Goal: Task Accomplishment & Management: Use online tool/utility

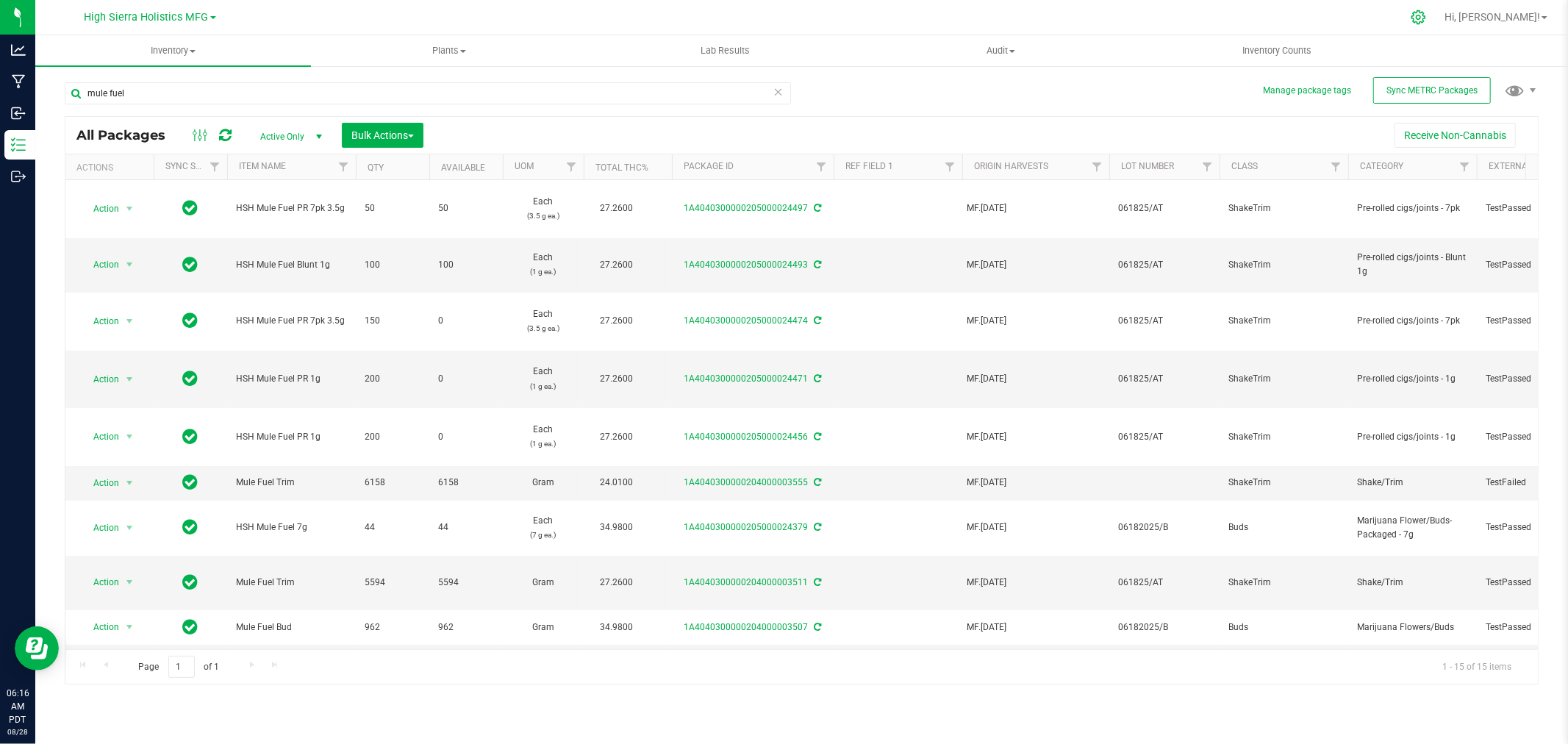
click at [1426, 13] on icon at bounding box center [1418, 17] width 15 height 15
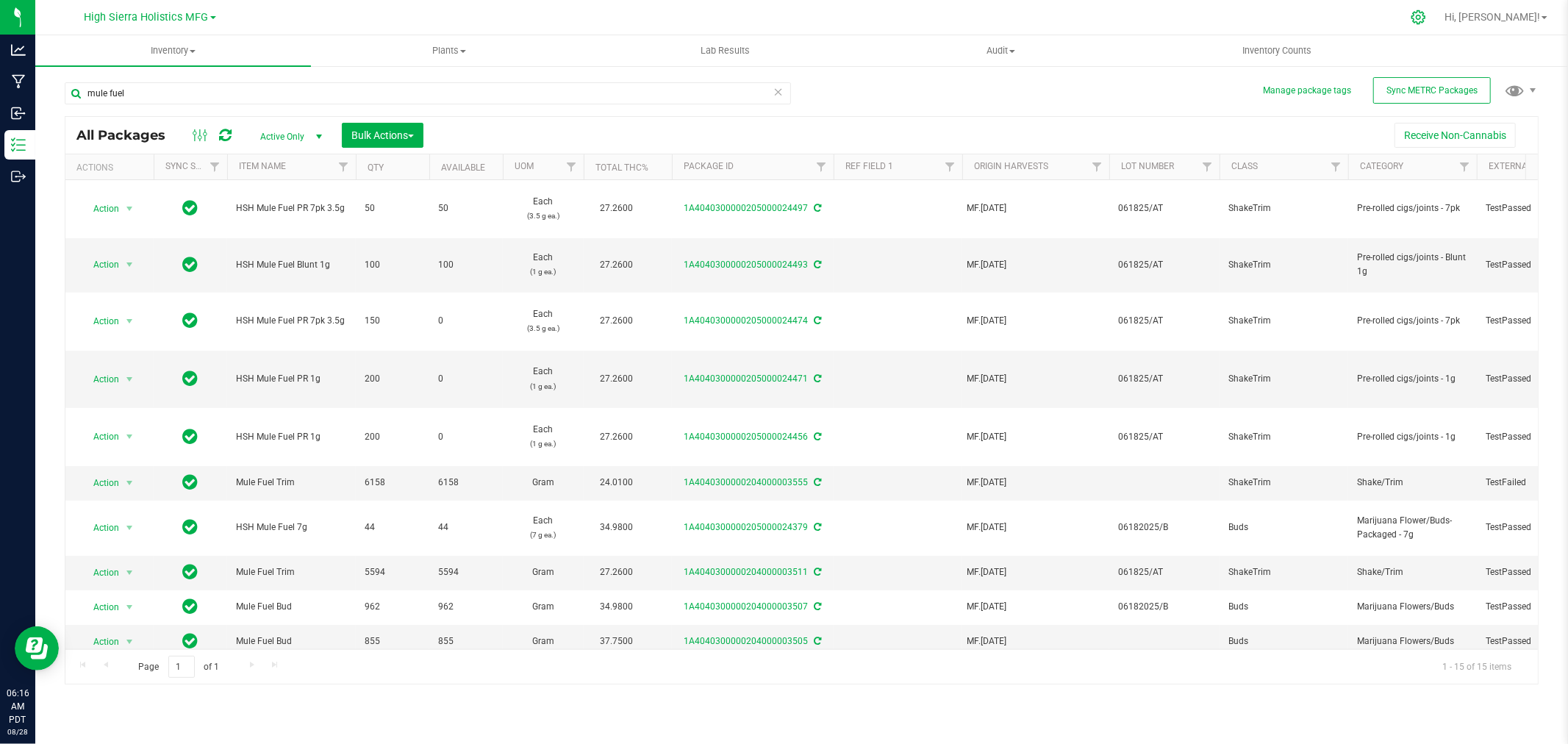
click at [1426, 10] on icon at bounding box center [1418, 17] width 15 height 15
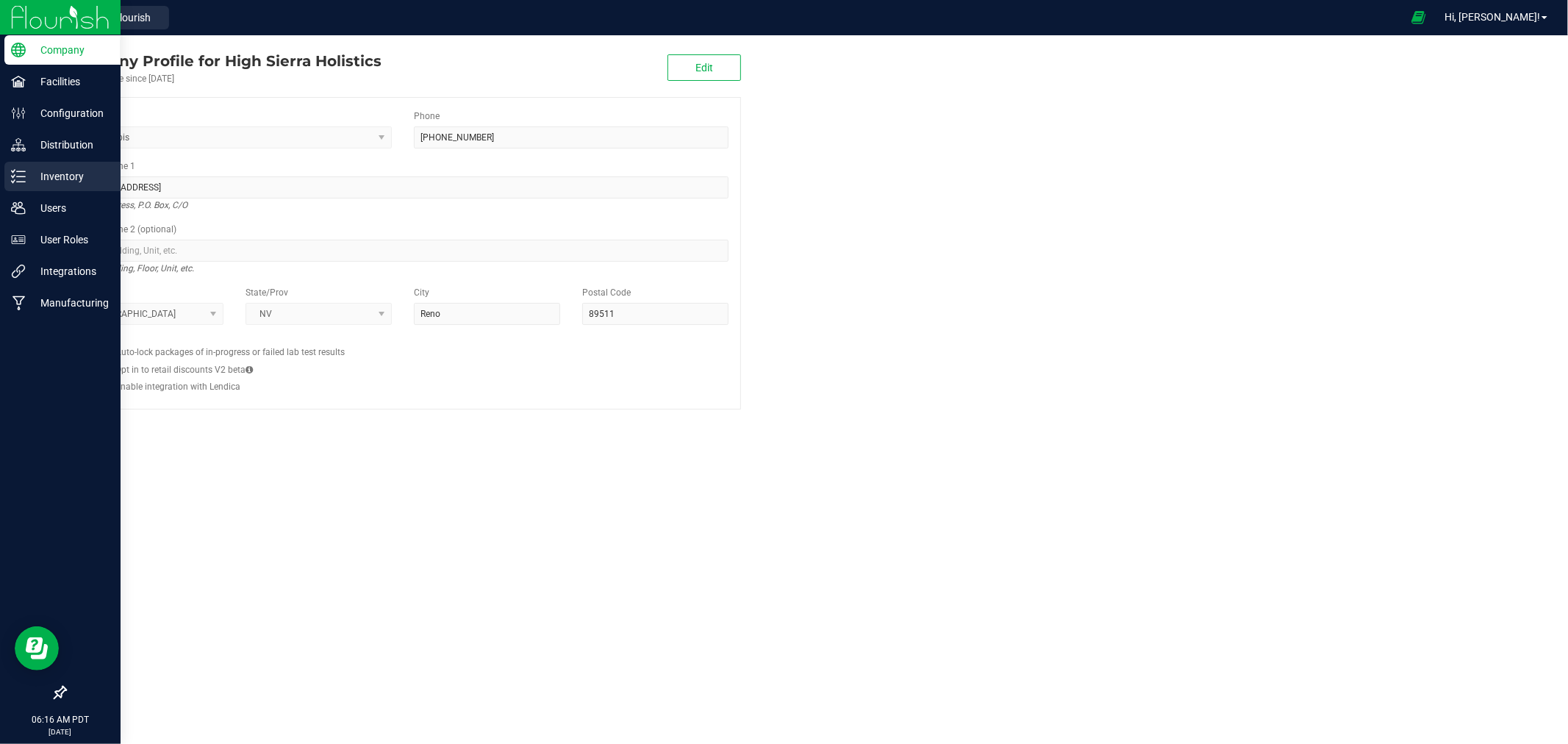
click at [75, 186] on div "Inventory" at bounding box center [62, 176] width 116 height 30
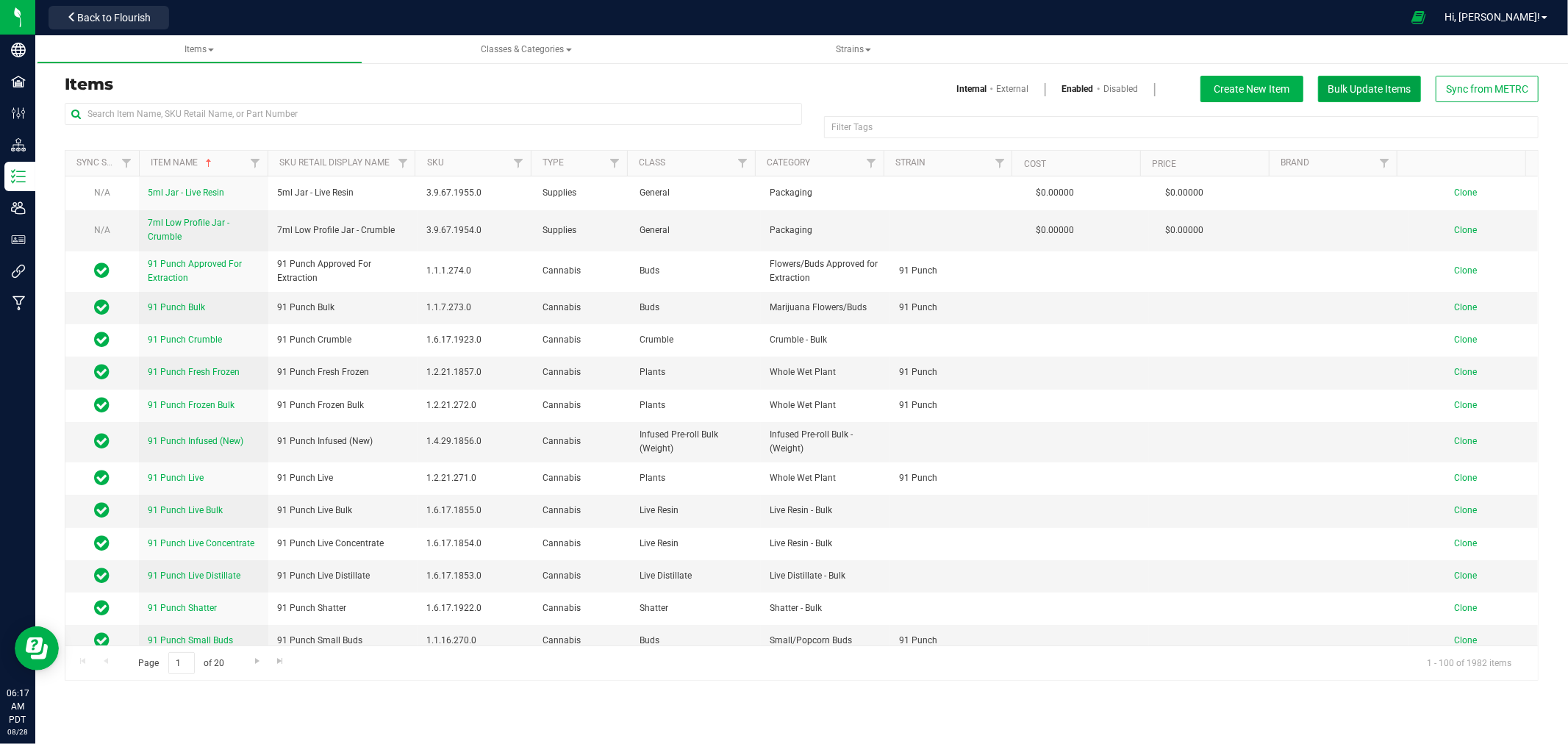
click at [1384, 85] on span "Bulk Update Items" at bounding box center [1370, 89] width 83 height 12
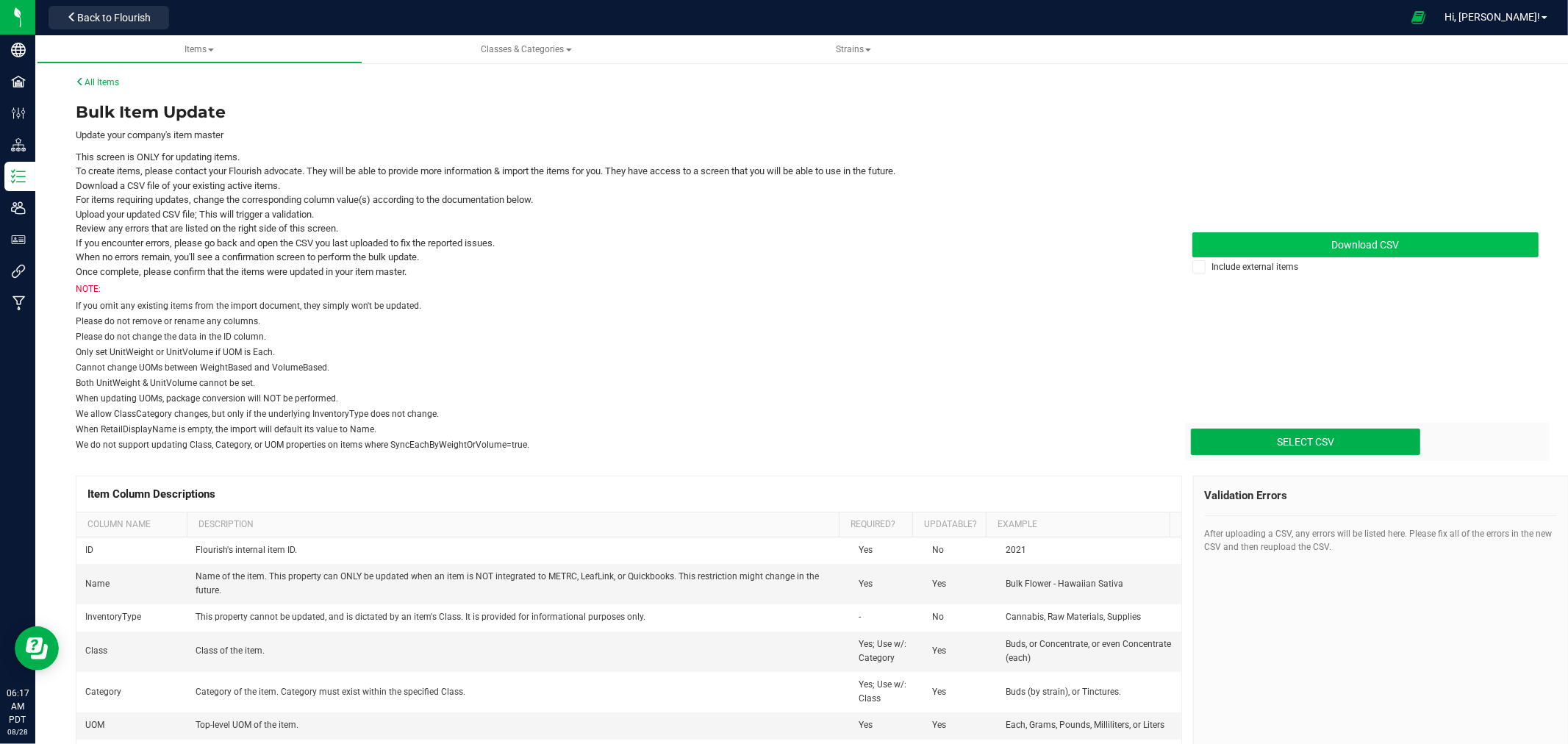
click at [1336, 243] on span "Download CSV" at bounding box center [1364, 244] width 68 height 12
click at [1384, 438] on input "Select CSV" at bounding box center [141, 379] width 2558 height 150
type input "C:\fakepath\update-items_2025-08-28 Carts.csv"
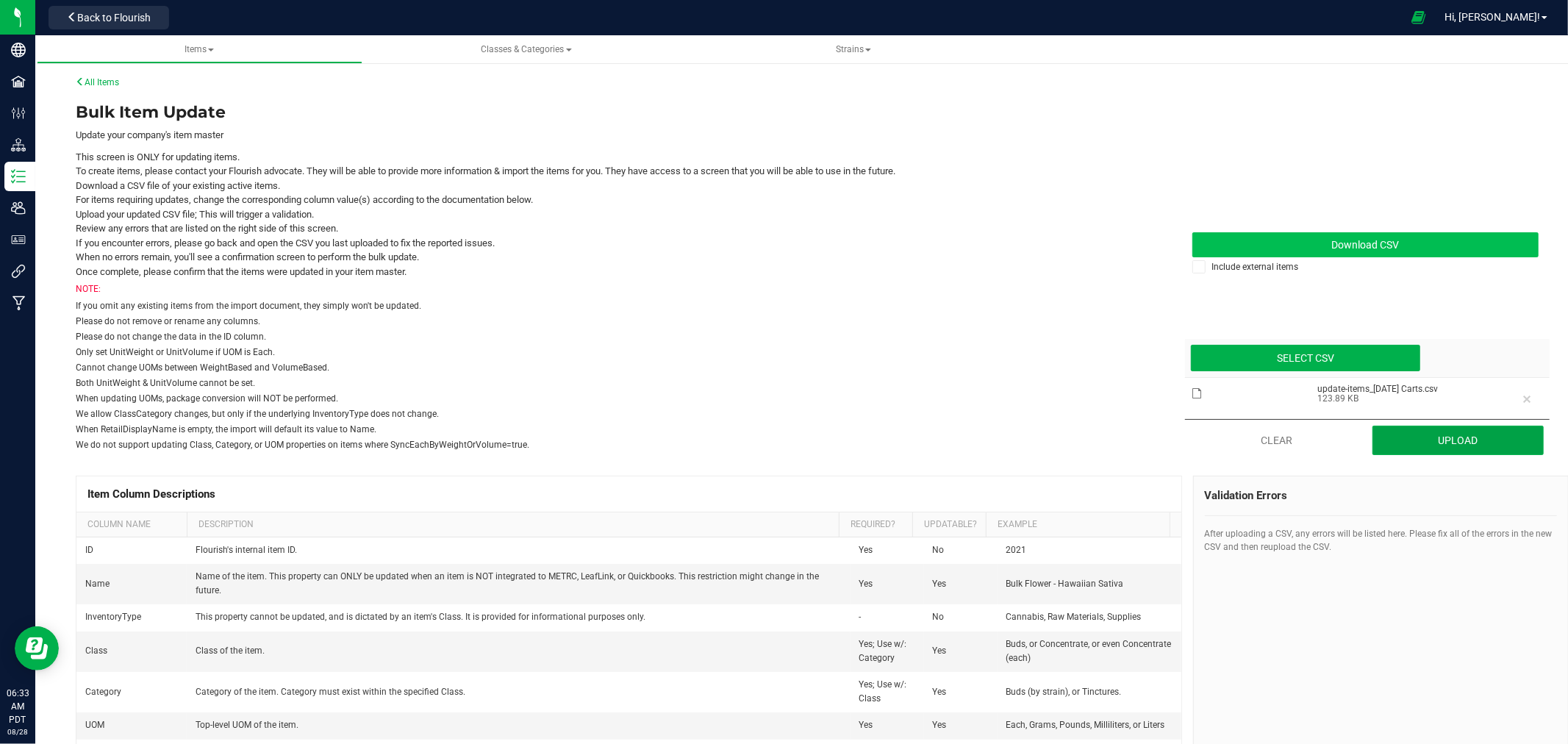
click at [1403, 436] on button "Upload" at bounding box center [1458, 440] width 172 height 30
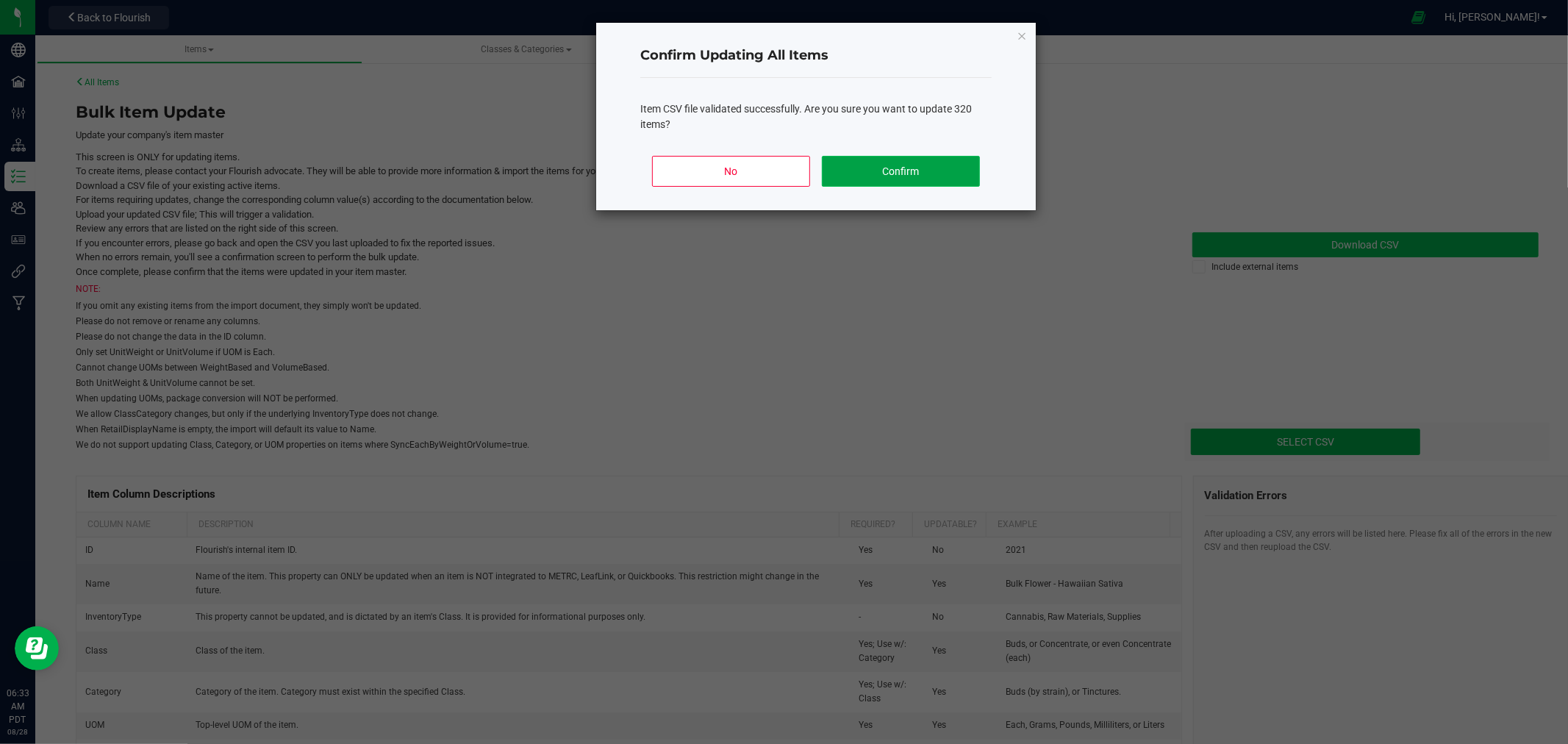
click at [961, 172] on button "Confirm" at bounding box center [901, 171] width 158 height 31
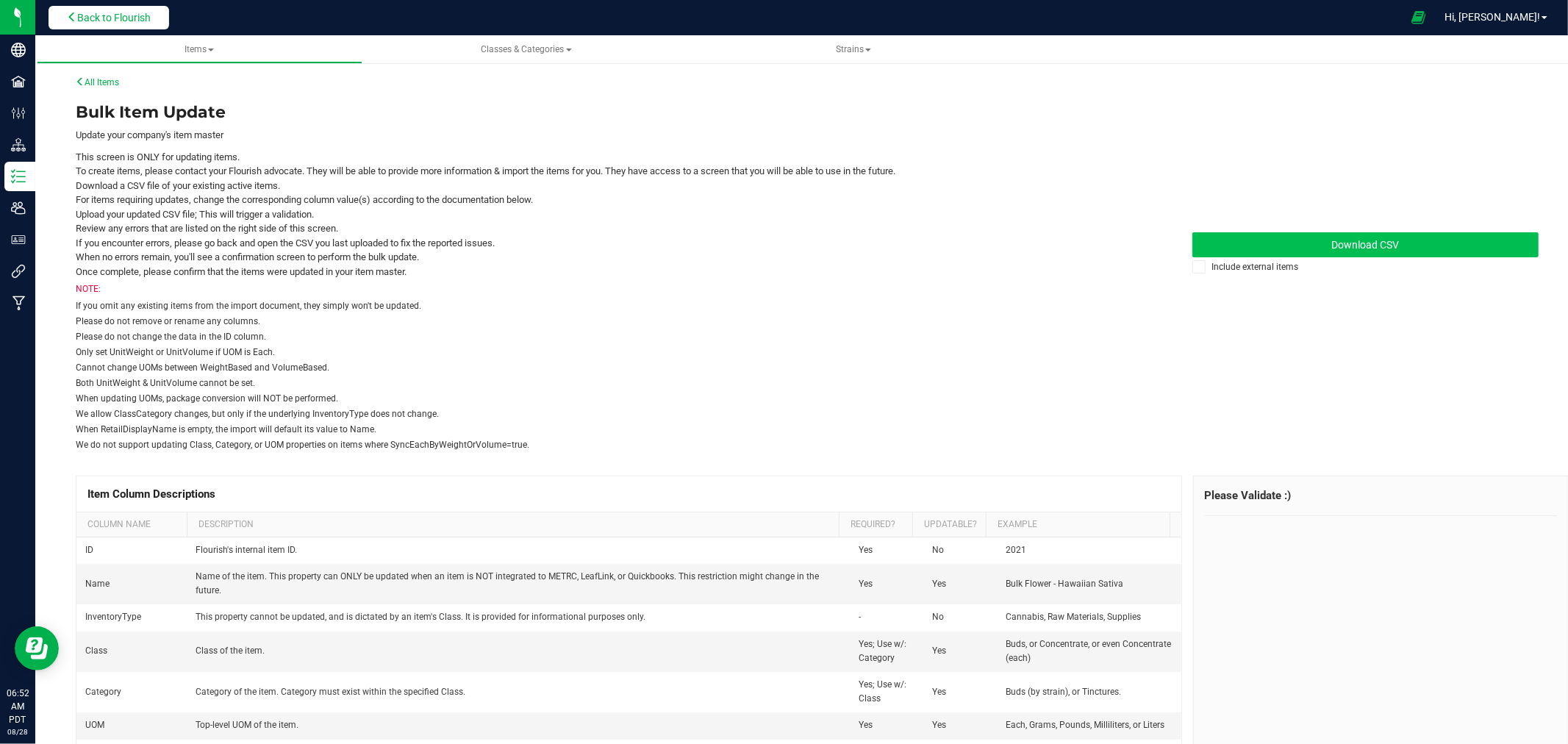
click at [122, 22] on span "Back to Flourish" at bounding box center [114, 18] width 73 height 12
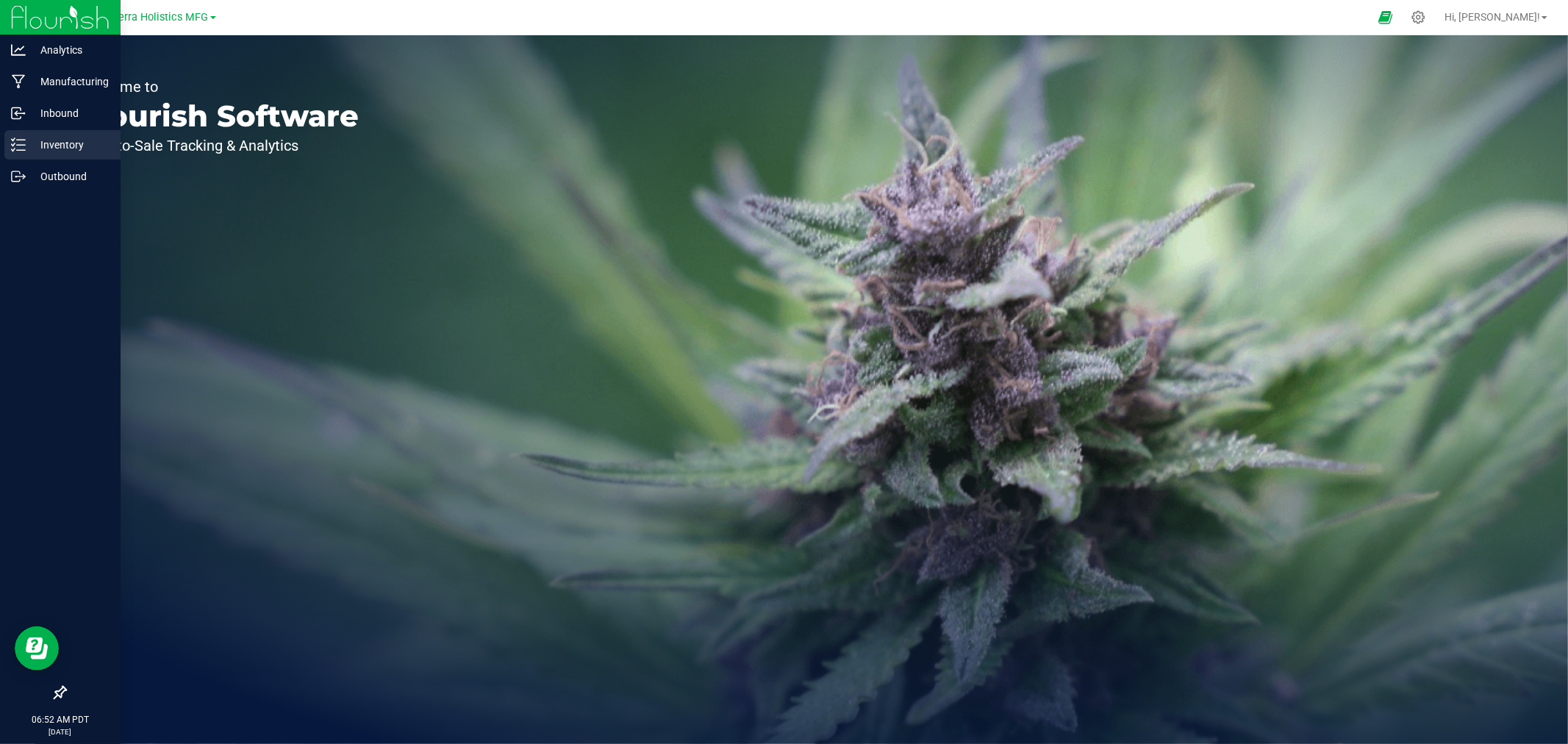
click at [23, 147] on icon at bounding box center [18, 144] width 14 height 14
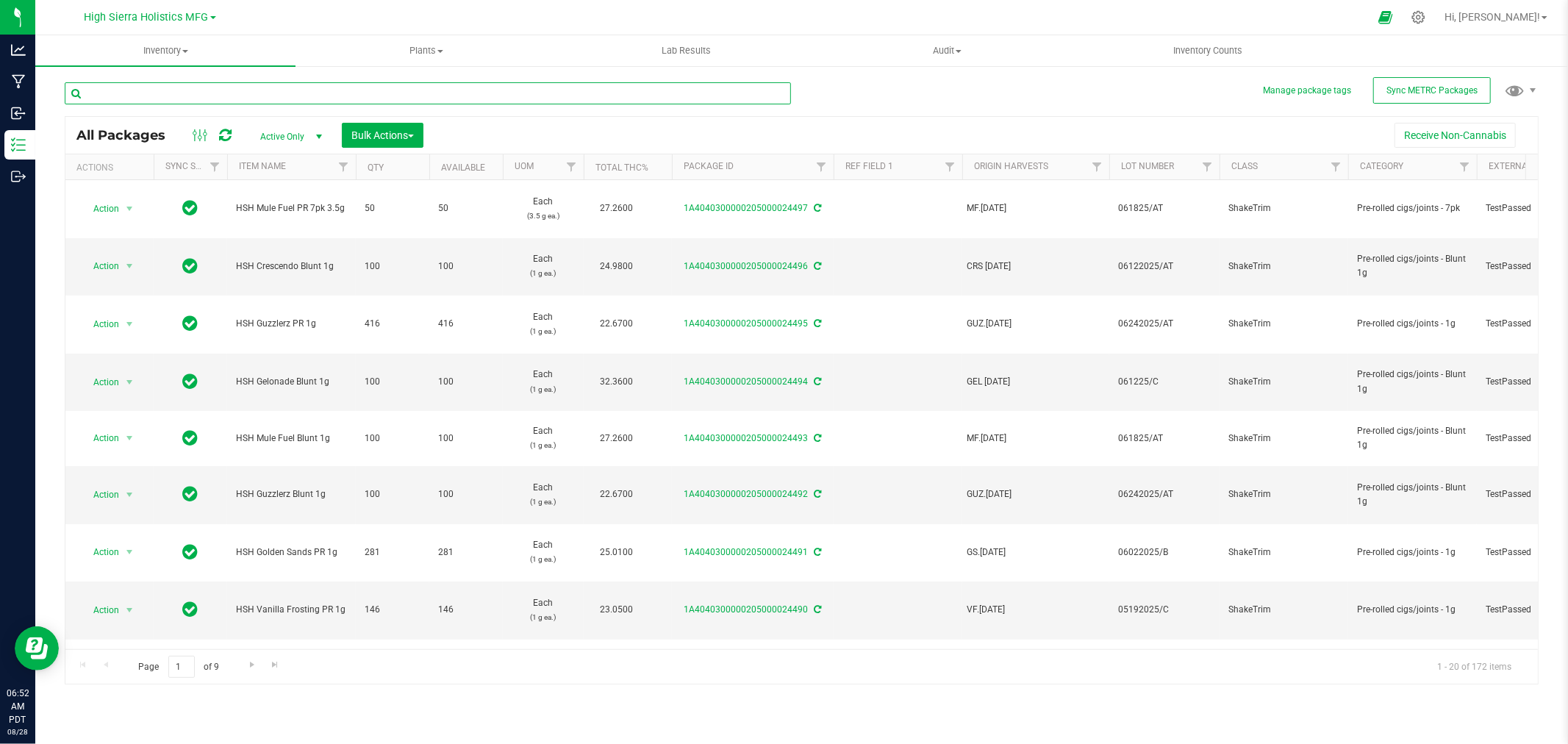
click at [224, 88] on input "text" at bounding box center [428, 93] width 727 height 22
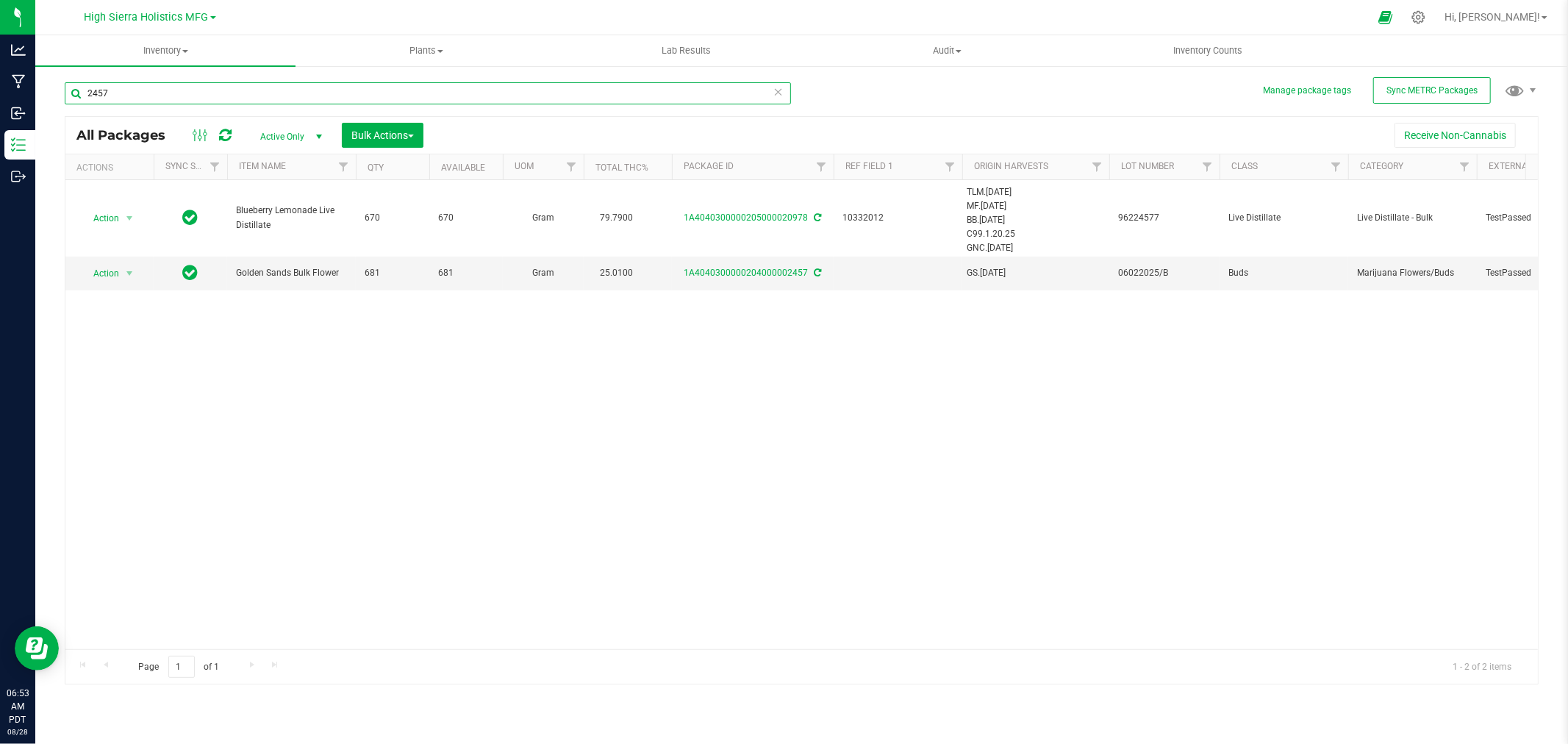
drag, startPoint x: 118, startPoint y: 97, endPoint x: 60, endPoint y: 96, distance: 58.0
click at [63, 97] on div "Manage package tags Sync METRC Packages 2457 All Packages Active Only Active On…" at bounding box center [802, 289] width 1533 height 449
type input "3515"
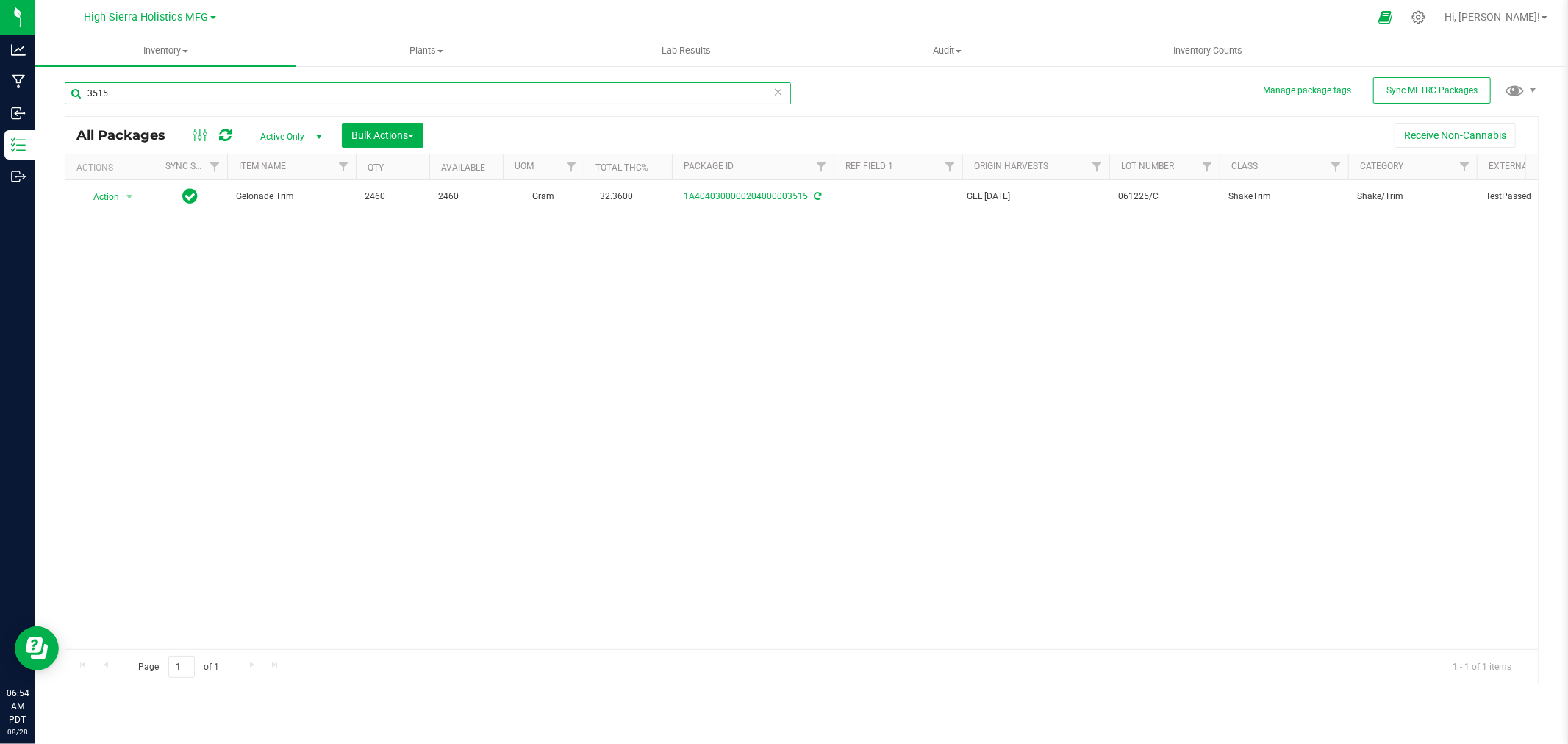
drag, startPoint x: 121, startPoint y: 91, endPoint x: 52, endPoint y: 106, distance: 70.6
click at [52, 106] on div "Manage package tags Sync METRC Packages 3515 All Packages Active Only Active On…" at bounding box center [802, 289] width 1533 height 449
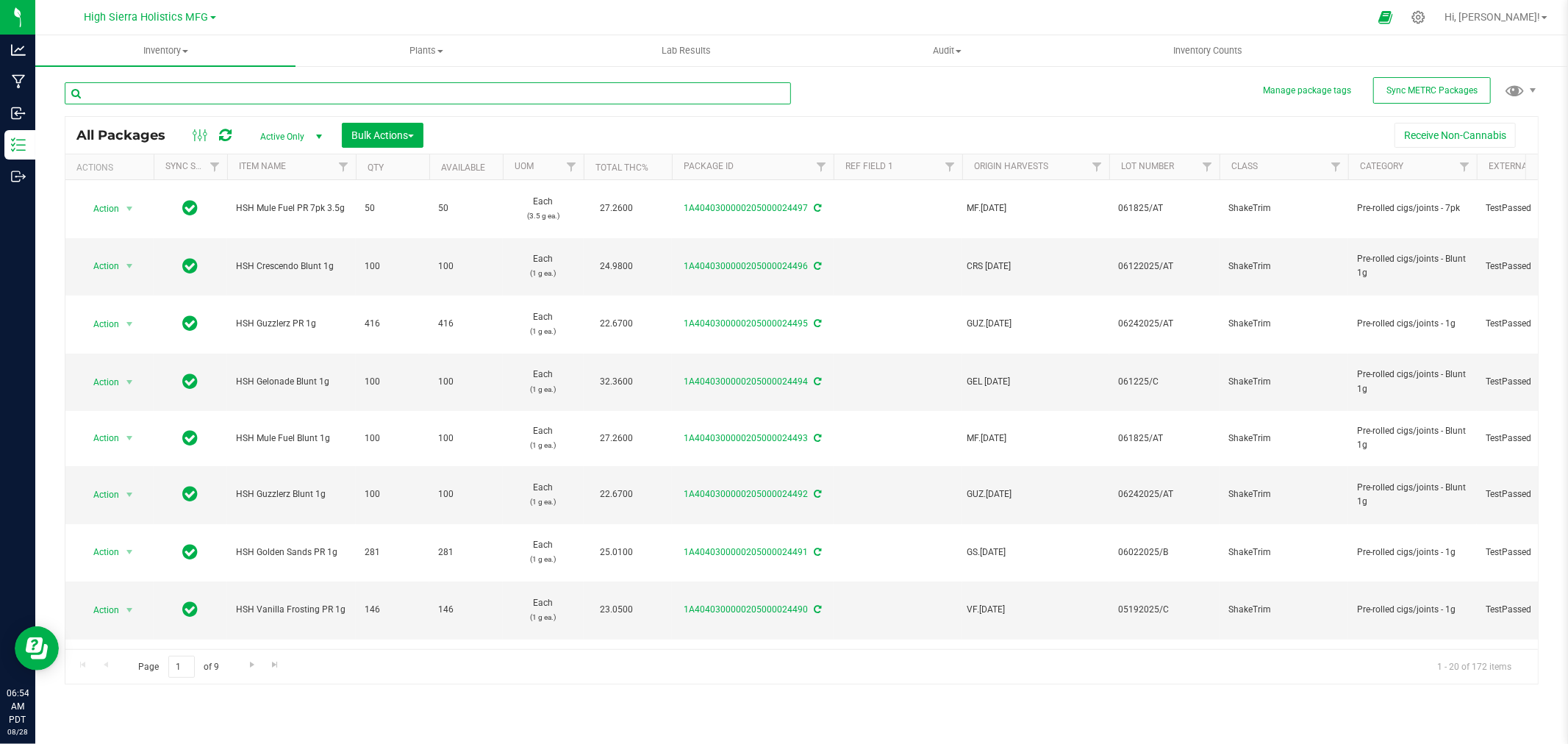
click at [121, 91] on input "text" at bounding box center [428, 93] width 727 height 22
type input "gelonade"
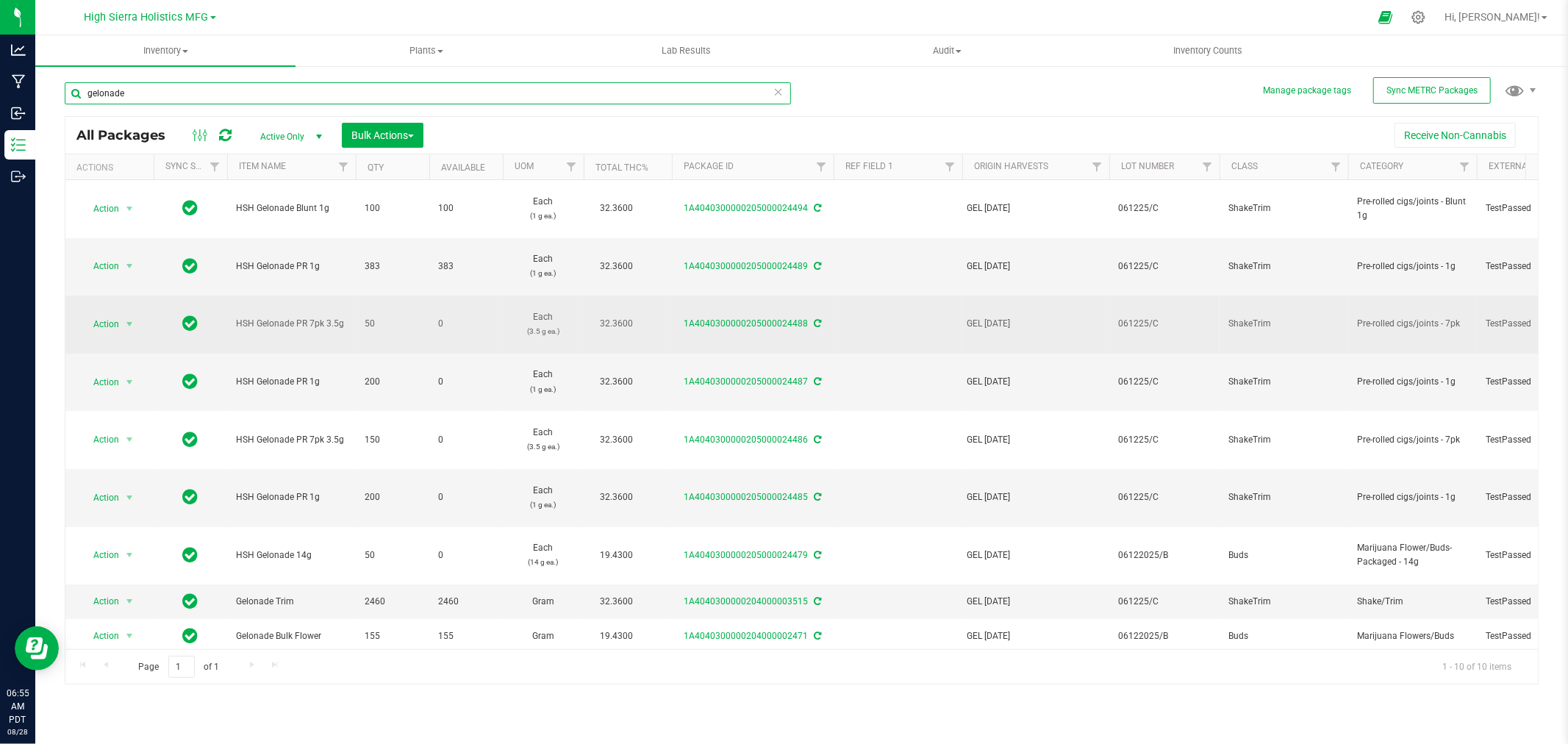
scroll to position [51, 0]
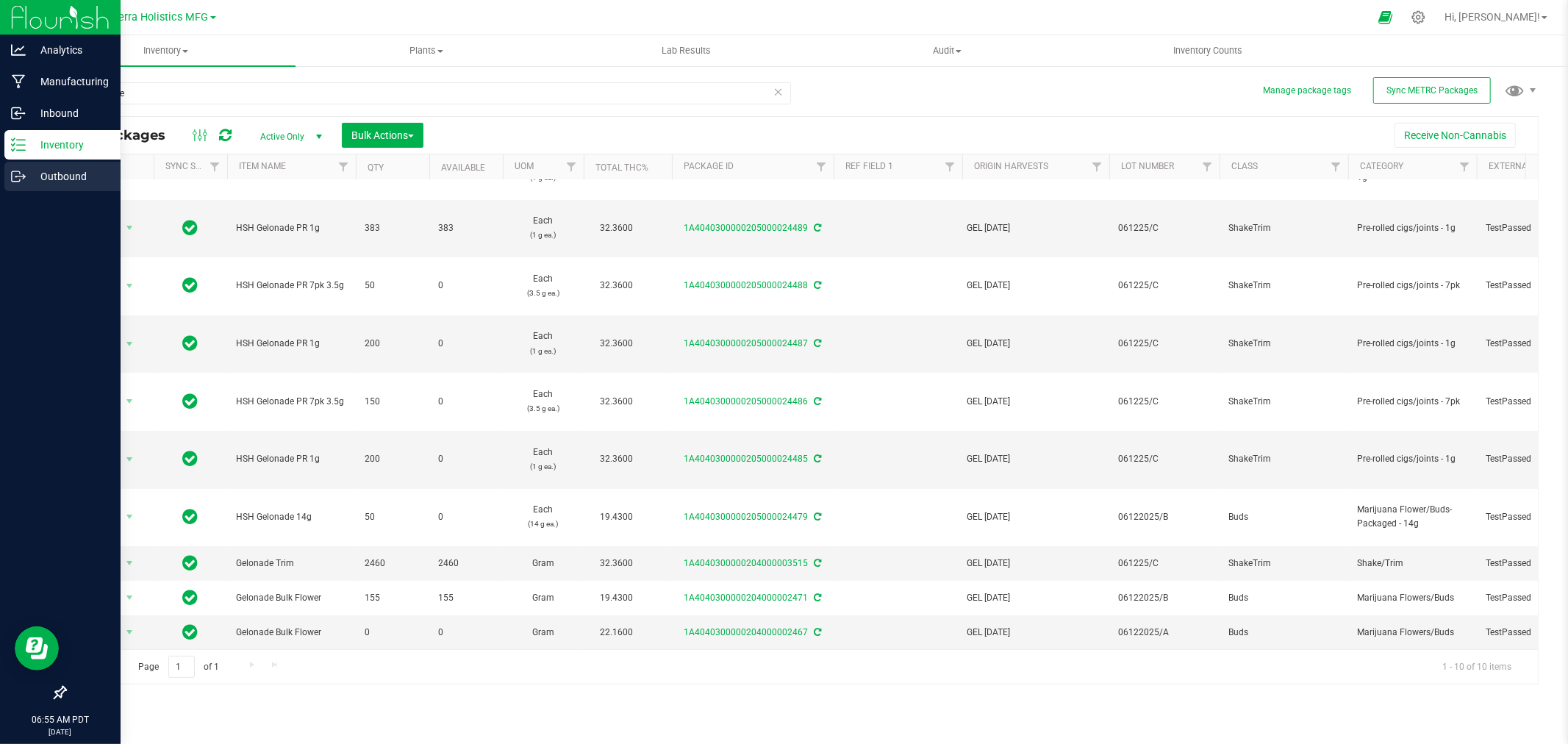
click at [45, 176] on p "Outbound" at bounding box center [69, 176] width 88 height 18
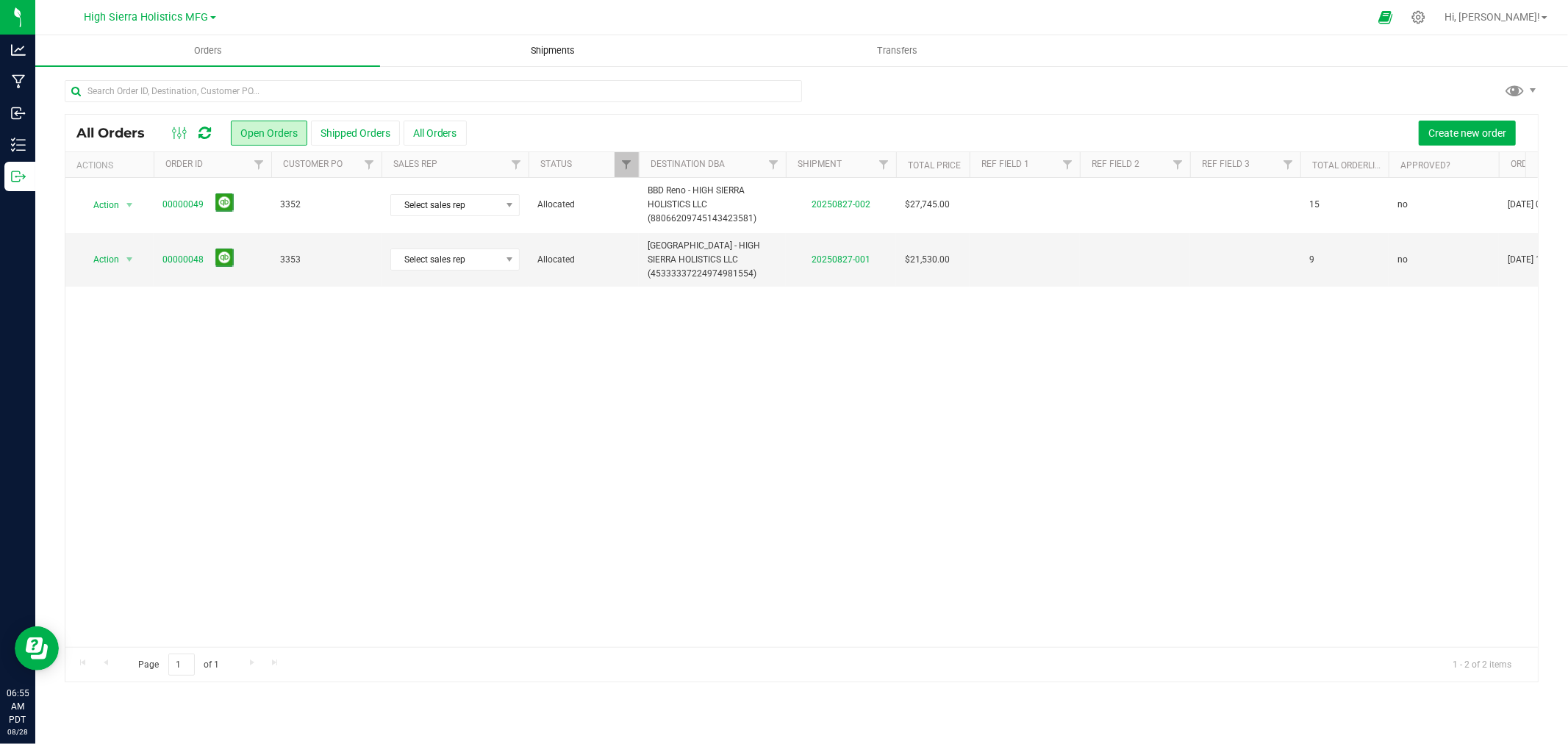
click at [534, 52] on span "Shipments" at bounding box center [552, 50] width 84 height 14
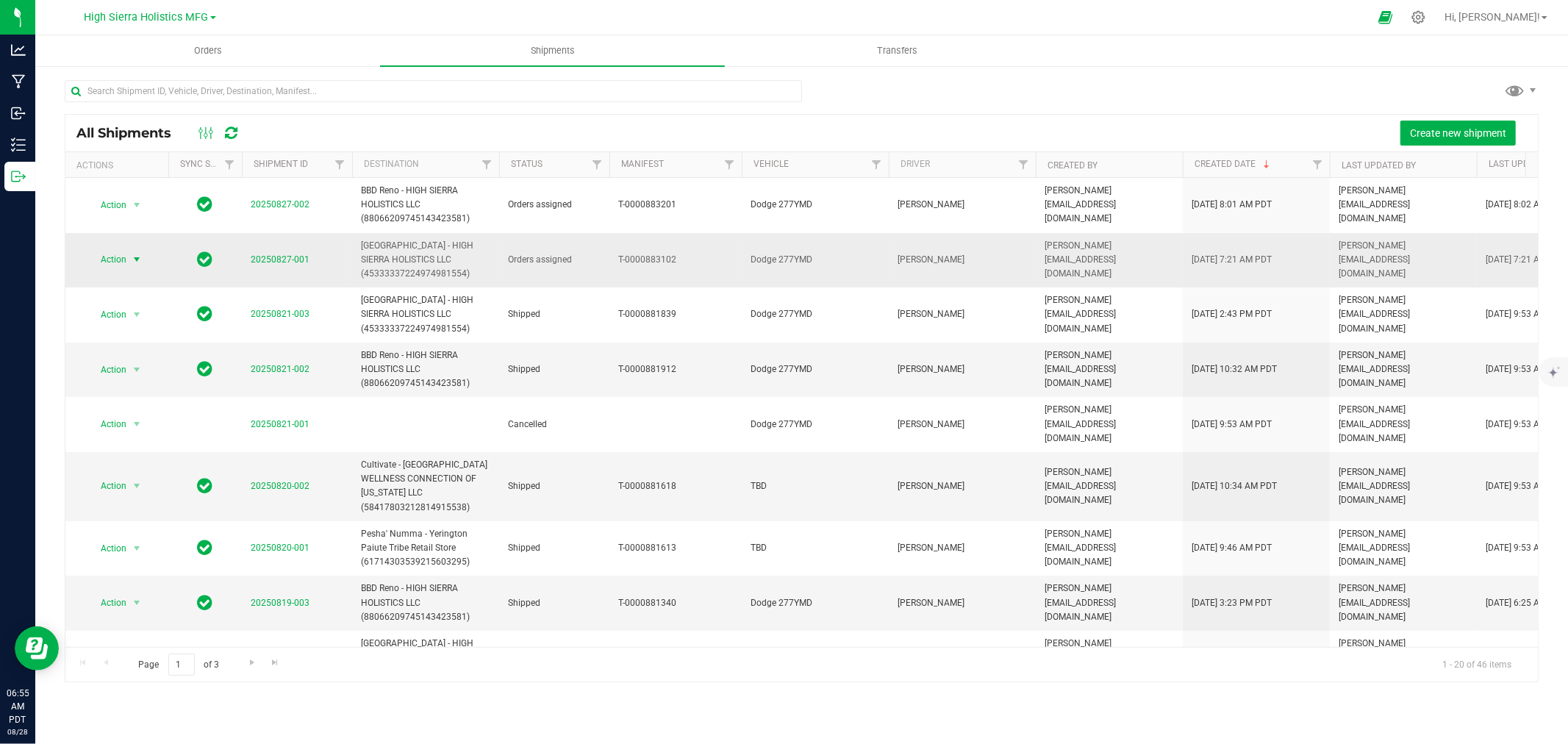
click at [142, 255] on span "select" at bounding box center [137, 259] width 12 height 12
click at [137, 412] on li "Ship shipment" at bounding box center [142, 414] width 109 height 22
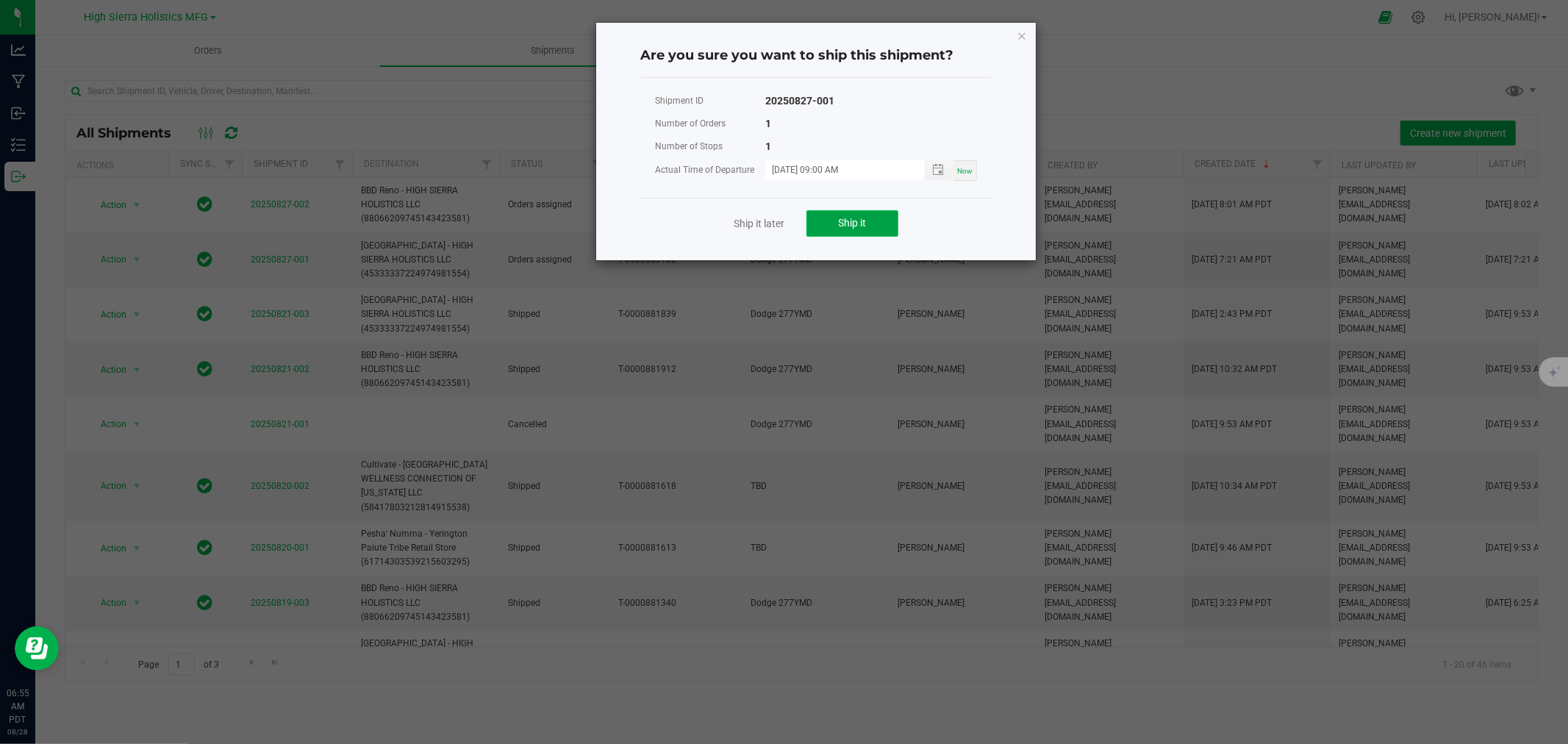
click at [863, 218] on span "Ship it" at bounding box center [852, 223] width 28 height 12
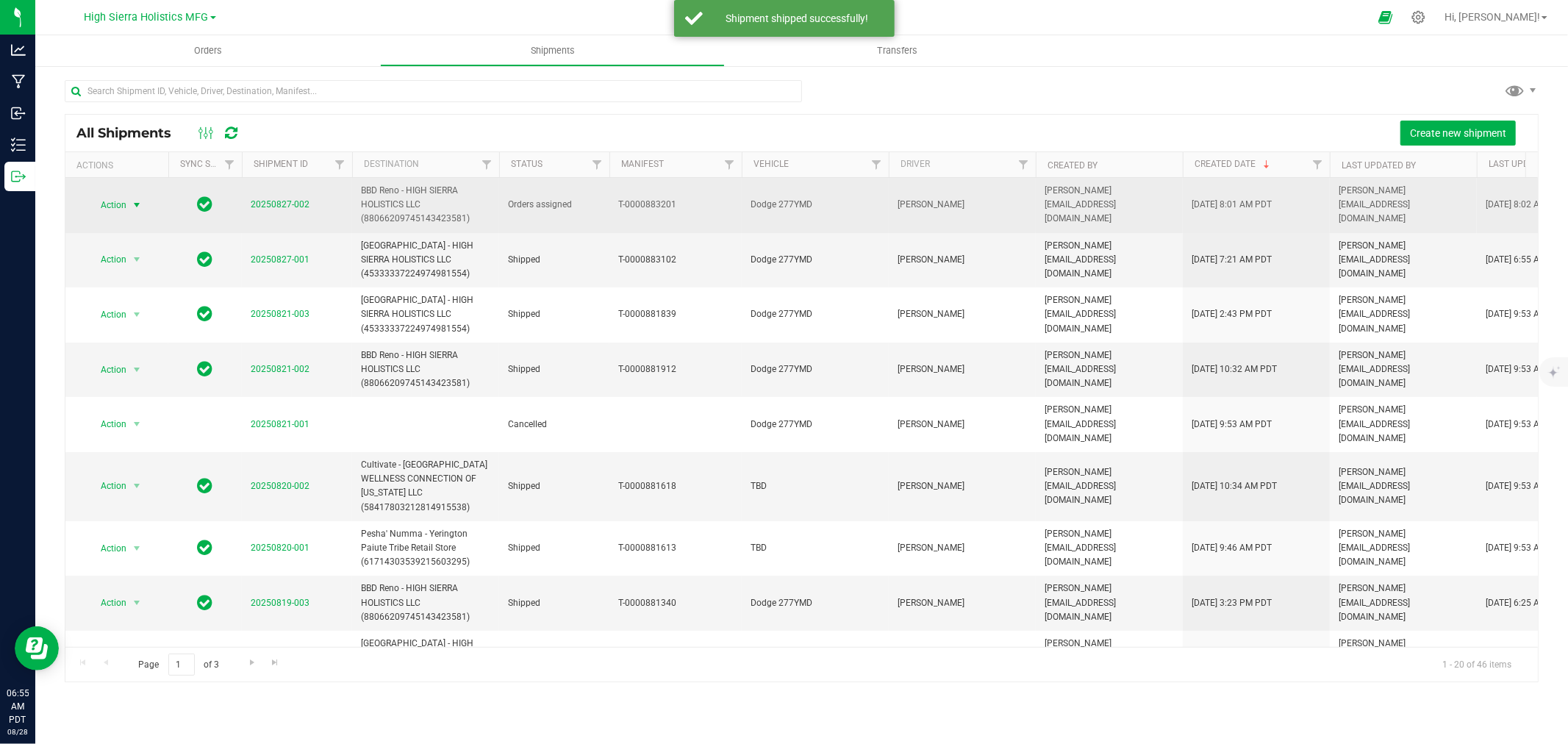
click at [129, 200] on span "select" at bounding box center [137, 205] width 18 height 21
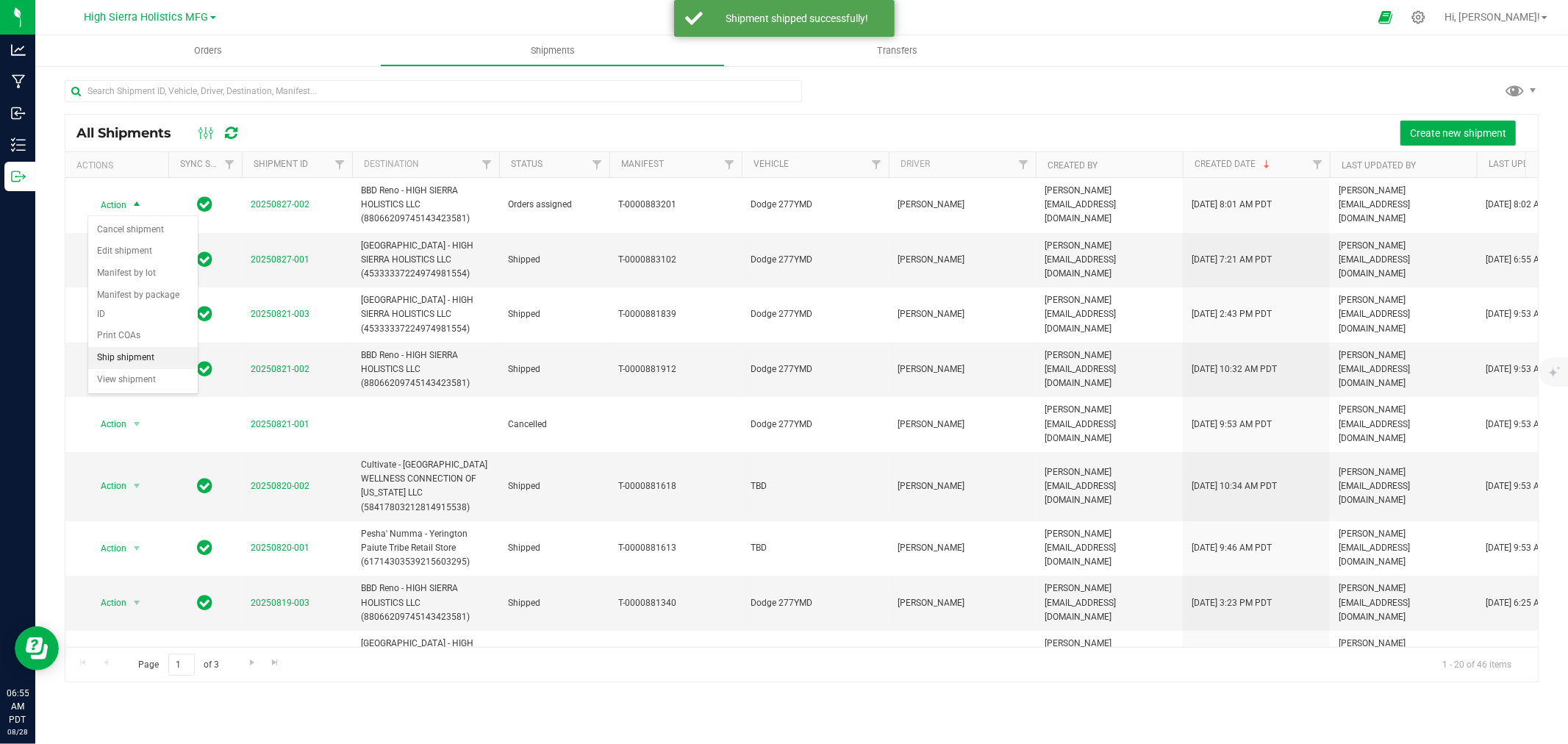
click at [129, 351] on li "Ship shipment" at bounding box center [142, 358] width 109 height 22
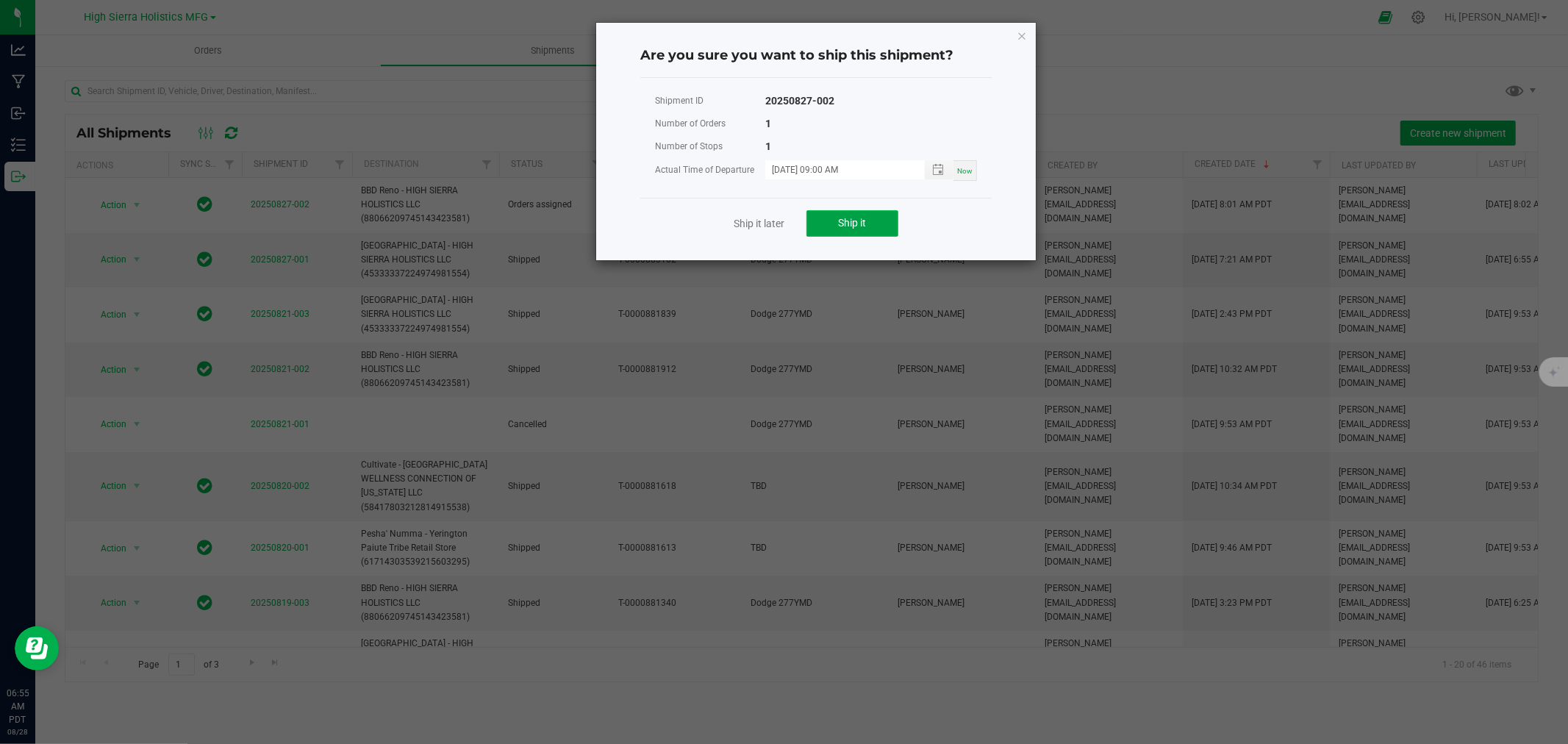
click at [855, 221] on span "Ship it" at bounding box center [852, 223] width 28 height 12
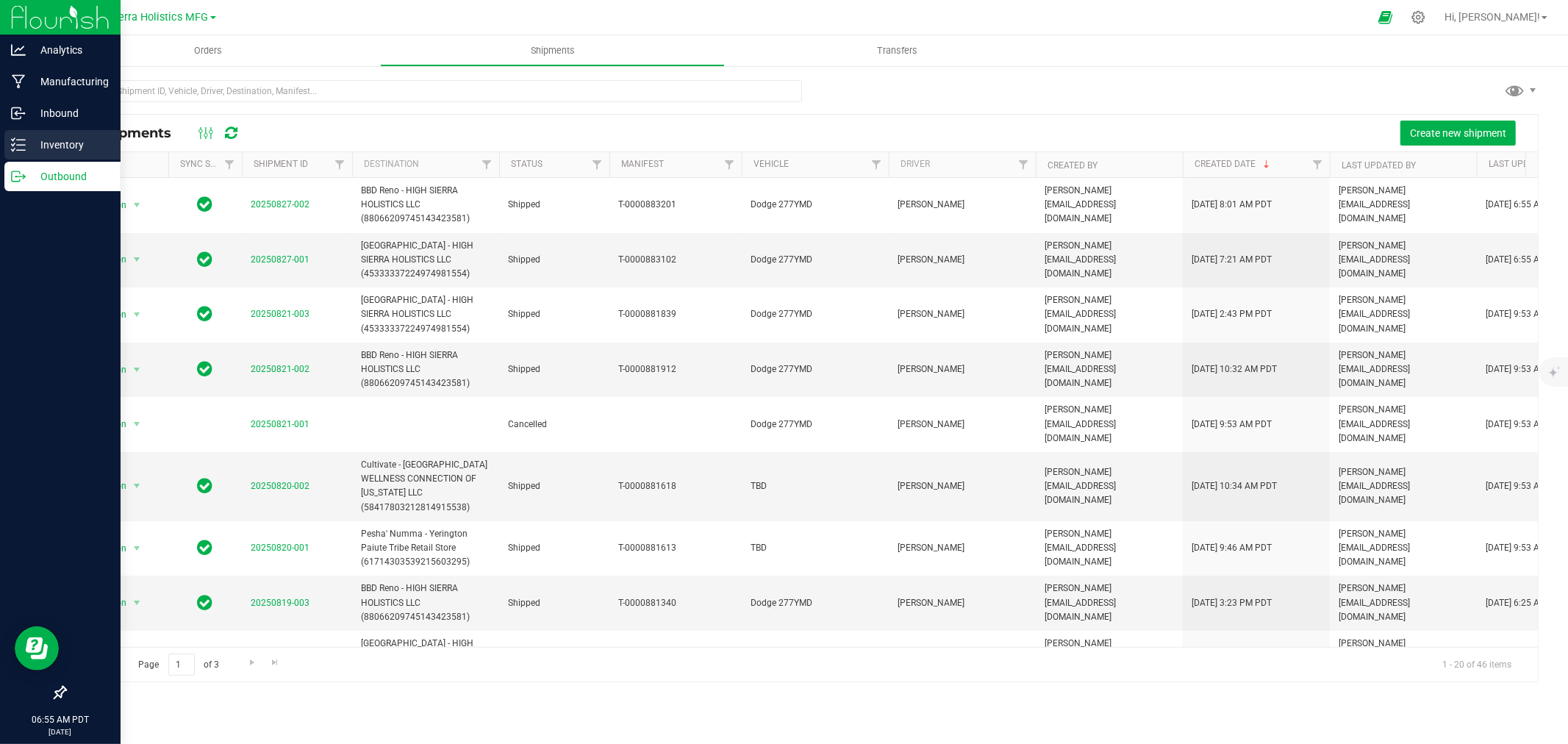
click at [55, 140] on p "Inventory" at bounding box center [69, 144] width 88 height 18
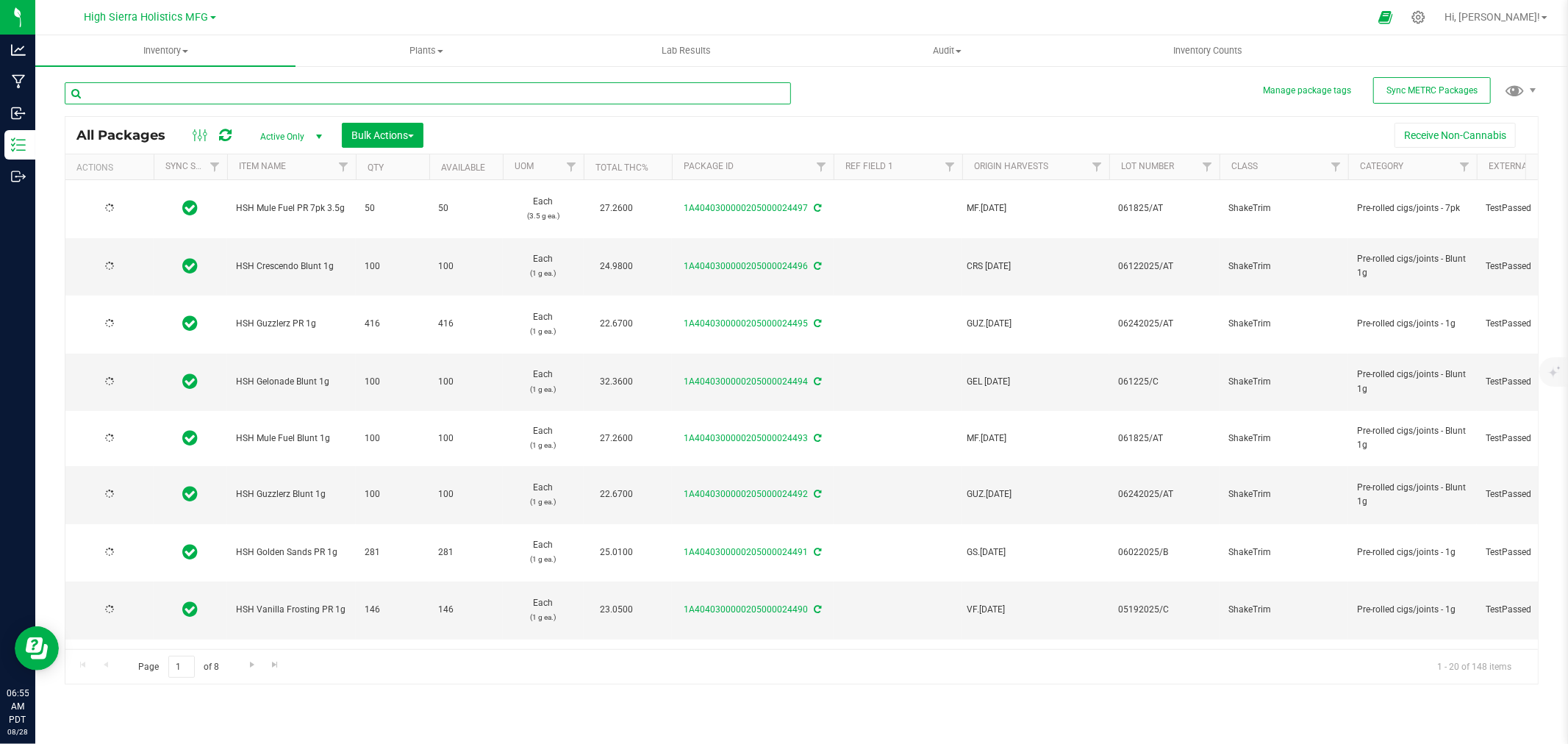
click at [395, 97] on input "text" at bounding box center [428, 93] width 727 height 22
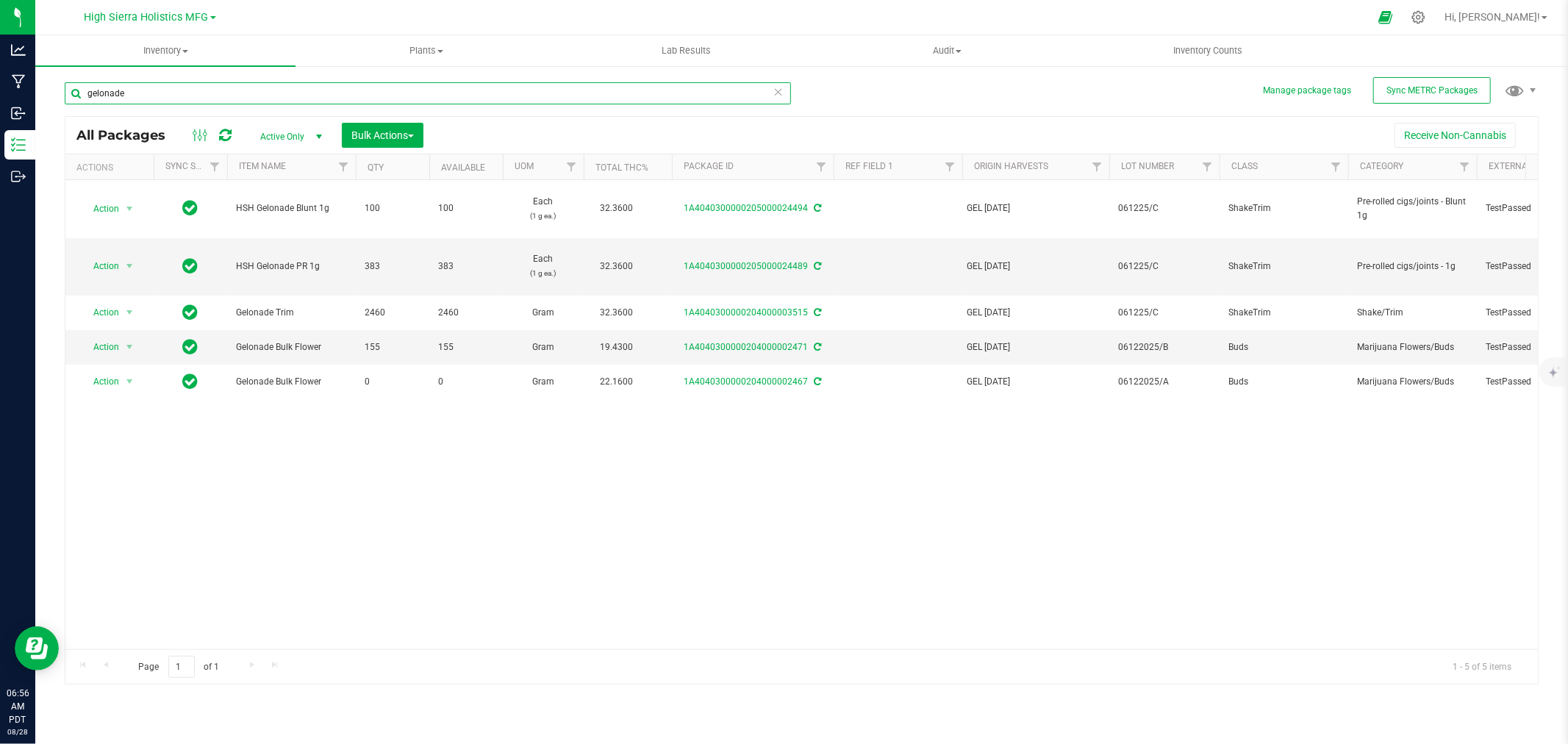
type input "gelonade"
click at [530, 11] on div at bounding box center [816, 18] width 1106 height 29
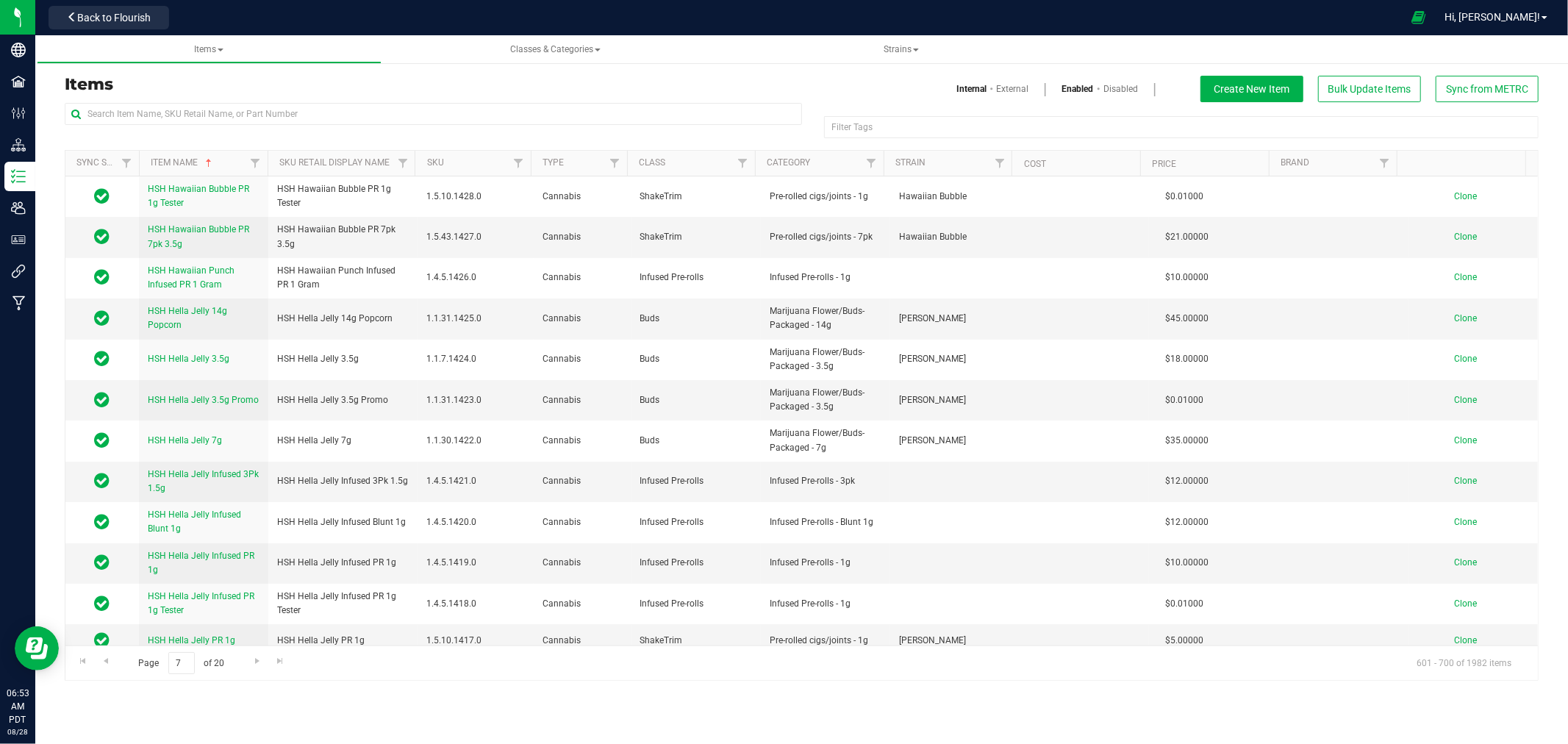
scroll to position [2776, 0]
